Goal: Transaction & Acquisition: Purchase product/service

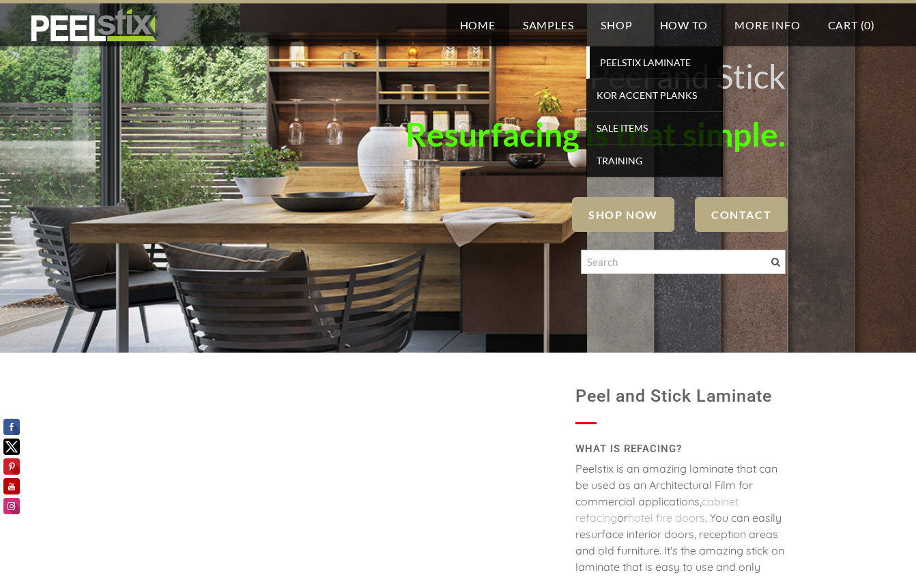
click at [625, 58] on span "PEELSTIX Laminate" at bounding box center [656, 62] width 126 height 18
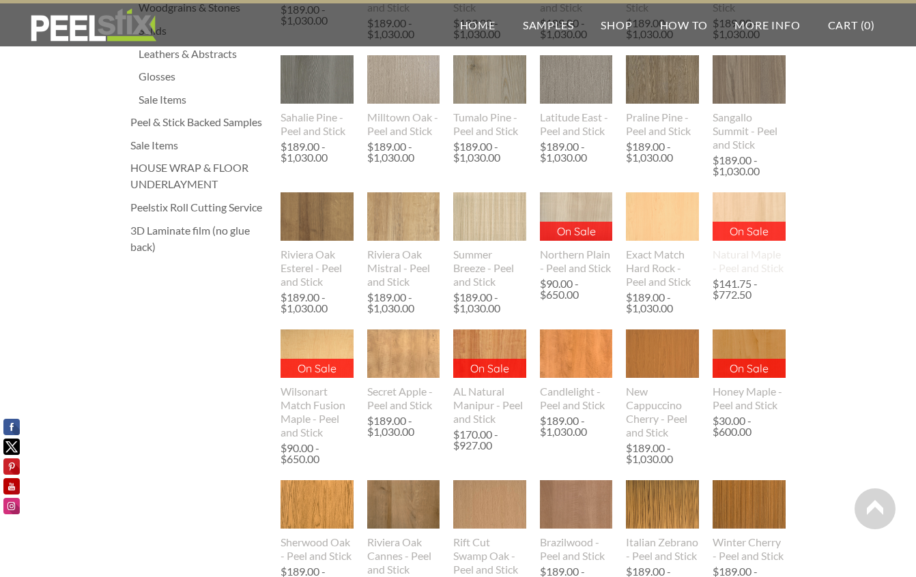
scroll to position [414, 0]
click at [762, 212] on img at bounding box center [749, 216] width 74 height 48
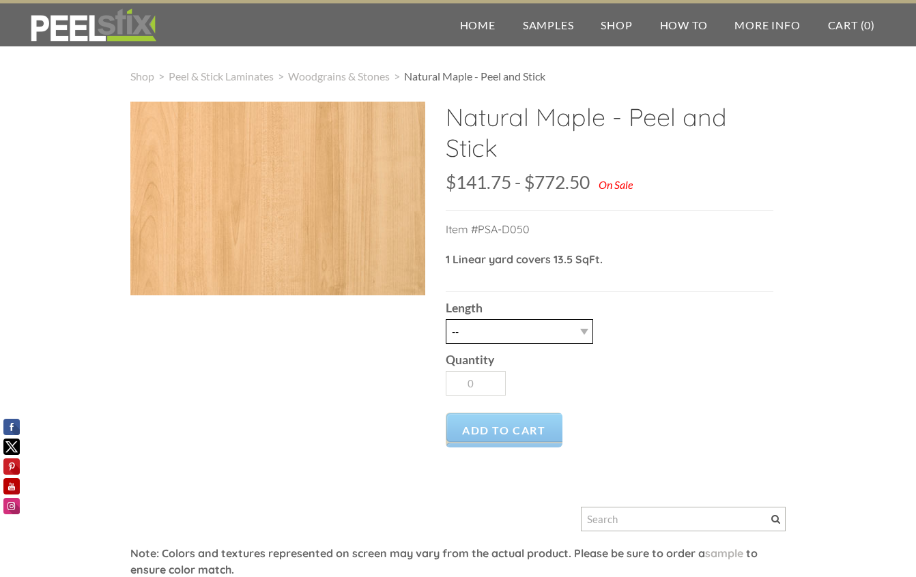
click at [585, 331] on select "-- 3LY 10LY 15LY 30LY" at bounding box center [519, 331] width 147 height 25
